Goal: Task Accomplishment & Management: Manage account settings

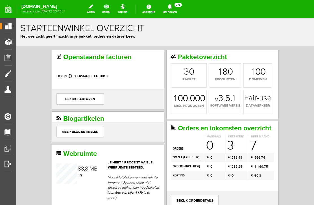
click at [127, 6] on link "online" at bounding box center [123, 9] width 16 height 12
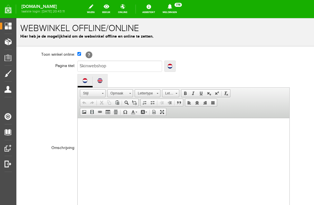
click at [4, 162] on span "Uitloggen" at bounding box center [13, 163] width 22 height 5
click at [6, 149] on span "Koppelingen" at bounding box center [15, 147] width 27 height 5
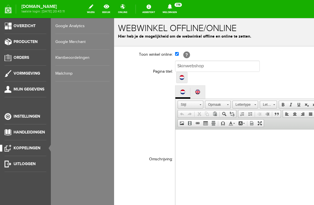
click at [22, 115] on span "Instellingen" at bounding box center [27, 116] width 27 height 5
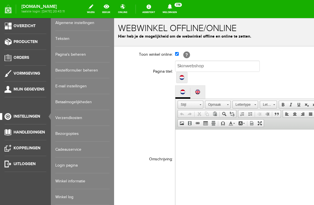
click at [113, 155] on ul "Algemene instellingen Teksten Pagina's beheren Bestelformulier beheren E-mail i…" at bounding box center [82, 110] width 63 height 190
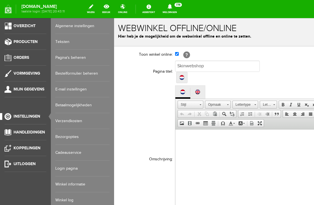
click at [87, 24] on link "Algemene instellingen" at bounding box center [82, 26] width 54 height 16
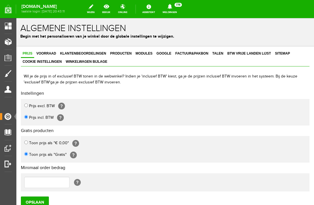
click at [10, 45] on link "Producten" at bounding box center [6, 41] width 12 height 7
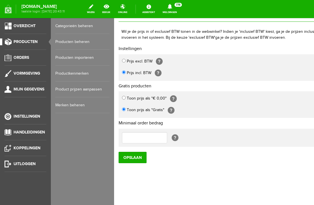
scroll to position [51, 0]
click at [12, 60] on link "Orders" at bounding box center [23, 57] width 46 height 7
click at [67, 25] on link "Order overzicht" at bounding box center [82, 26] width 54 height 16
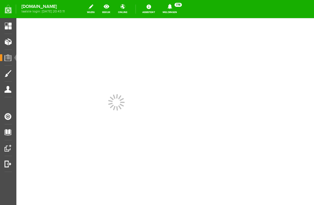
scroll to position [0, 0]
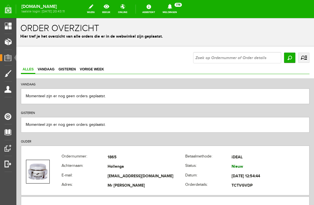
click at [7, 90] on span "Mijn gegevens" at bounding box center [12, 93] width 20 height 12
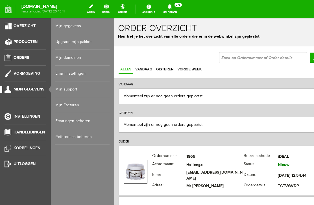
click at [9, 112] on ul "Overzicht Producten Orders Vormgeving Mijn gegevens Instellingen Handleidingen …" at bounding box center [25, 120] width 51 height 205
click at [12, 117] on link "Instellingen" at bounding box center [23, 116] width 46 height 7
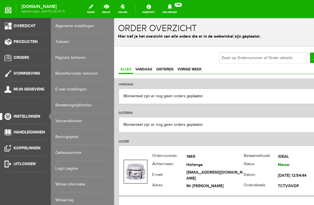
click at [89, 19] on link "Algemene instellingen" at bounding box center [82, 26] width 54 height 16
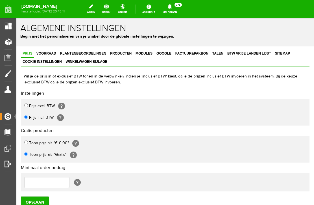
click at [8, 40] on span "Producten" at bounding box center [14, 41] width 24 height 5
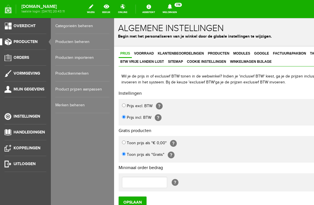
click at [17, 26] on span "Overzicht" at bounding box center [25, 25] width 22 height 5
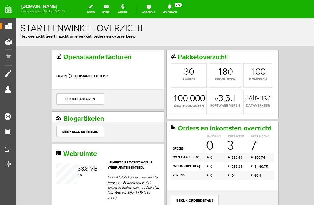
click at [10, 76] on link "Vormgeving" at bounding box center [6, 73] width 12 height 7
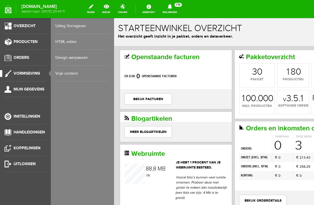
click at [10, 56] on link "Orders" at bounding box center [23, 57] width 46 height 7
click at [11, 114] on link "Instellingen" at bounding box center [23, 116] width 46 height 7
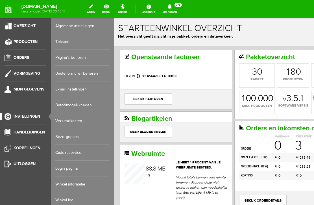
click at [63, 26] on link "Algemene instellingen" at bounding box center [82, 26] width 54 height 16
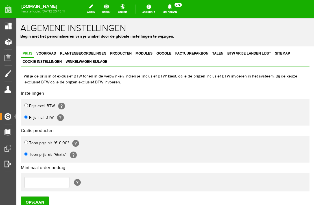
click at [10, 117] on span "Instellingen" at bounding box center [15, 116] width 27 height 5
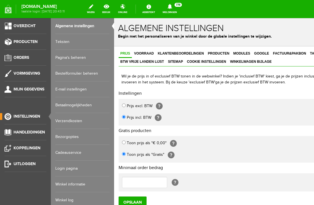
click at [96, 24] on link "Algemene instellingen" at bounding box center [82, 26] width 54 height 16
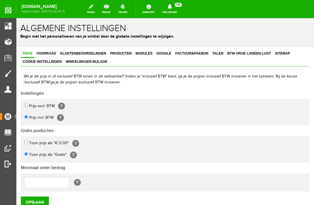
click at [127, 54] on span "Producten" at bounding box center [120, 53] width 25 height 4
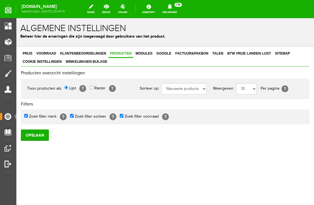
click at [4, 115] on span "Instellingen" at bounding box center [15, 116] width 27 height 5
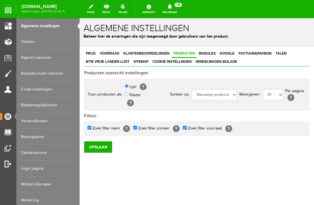
click at [93, 7] on link "wijzig" at bounding box center [91, 9] width 14 height 12
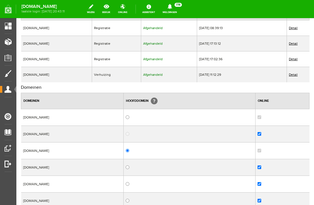
scroll to position [60, 0]
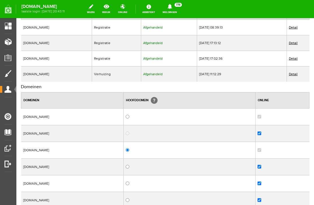
click at [257, 134] on input "checkbox" at bounding box center [259, 133] width 4 height 4
checkbox input "false"
click at [257, 168] on input "checkbox" at bounding box center [259, 166] width 4 height 4
checkbox input "false"
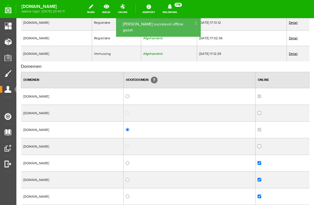
scroll to position [84, 0]
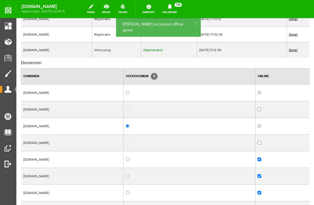
click at [257, 159] on input "checkbox" at bounding box center [259, 159] width 4 height 4
checkbox input "false"
click at [257, 177] on input "checkbox" at bounding box center [259, 176] width 4 height 4
checkbox input "false"
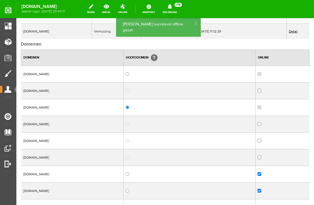
scroll to position [109, 0]
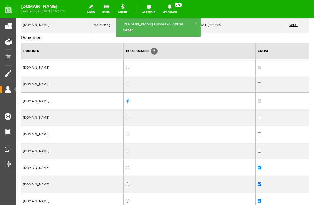
click at [257, 169] on input "checkbox" at bounding box center [259, 167] width 4 height 4
checkbox input "false"
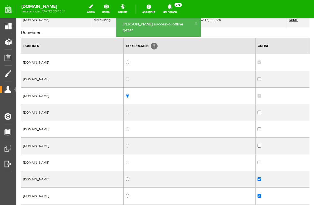
scroll to position [120, 0]
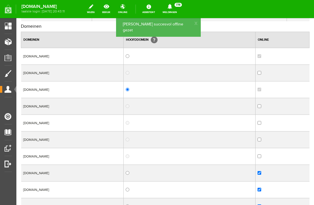
click at [255, 178] on td at bounding box center [282, 172] width 54 height 17
click at [257, 174] on input "checkbox" at bounding box center [259, 173] width 4 height 4
checkbox input "false"
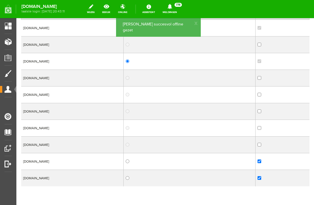
scroll to position [150, 0]
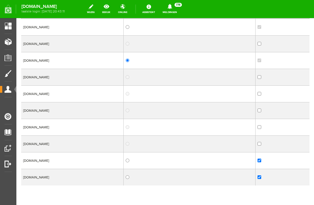
click at [257, 162] on input "checkbox" at bounding box center [259, 160] width 4 height 4
checkbox input "false"
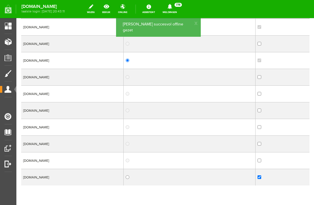
click at [255, 184] on td at bounding box center [282, 177] width 54 height 17
click at [255, 181] on td at bounding box center [282, 177] width 54 height 17
click at [257, 179] on input "checkbox" at bounding box center [259, 177] width 4 height 4
checkbox input "false"
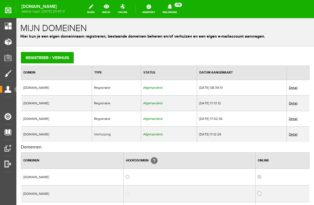
scroll to position [0, 0]
click at [289, 86] on link "Detail" at bounding box center [293, 87] width 9 height 4
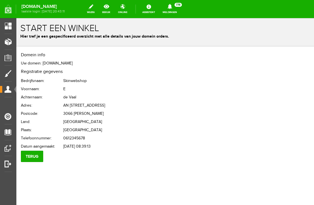
click at [225, 200] on div "Domein info Uw domein: [DOMAIN_NAME] Registratie gegevens Bedrijfsnaam: Skinweb…" at bounding box center [164, 123] width 297 height 155
click at [38, 153] on input "Terug" at bounding box center [32, 155] width 22 height 11
